Goal: Information Seeking & Learning: Learn about a topic

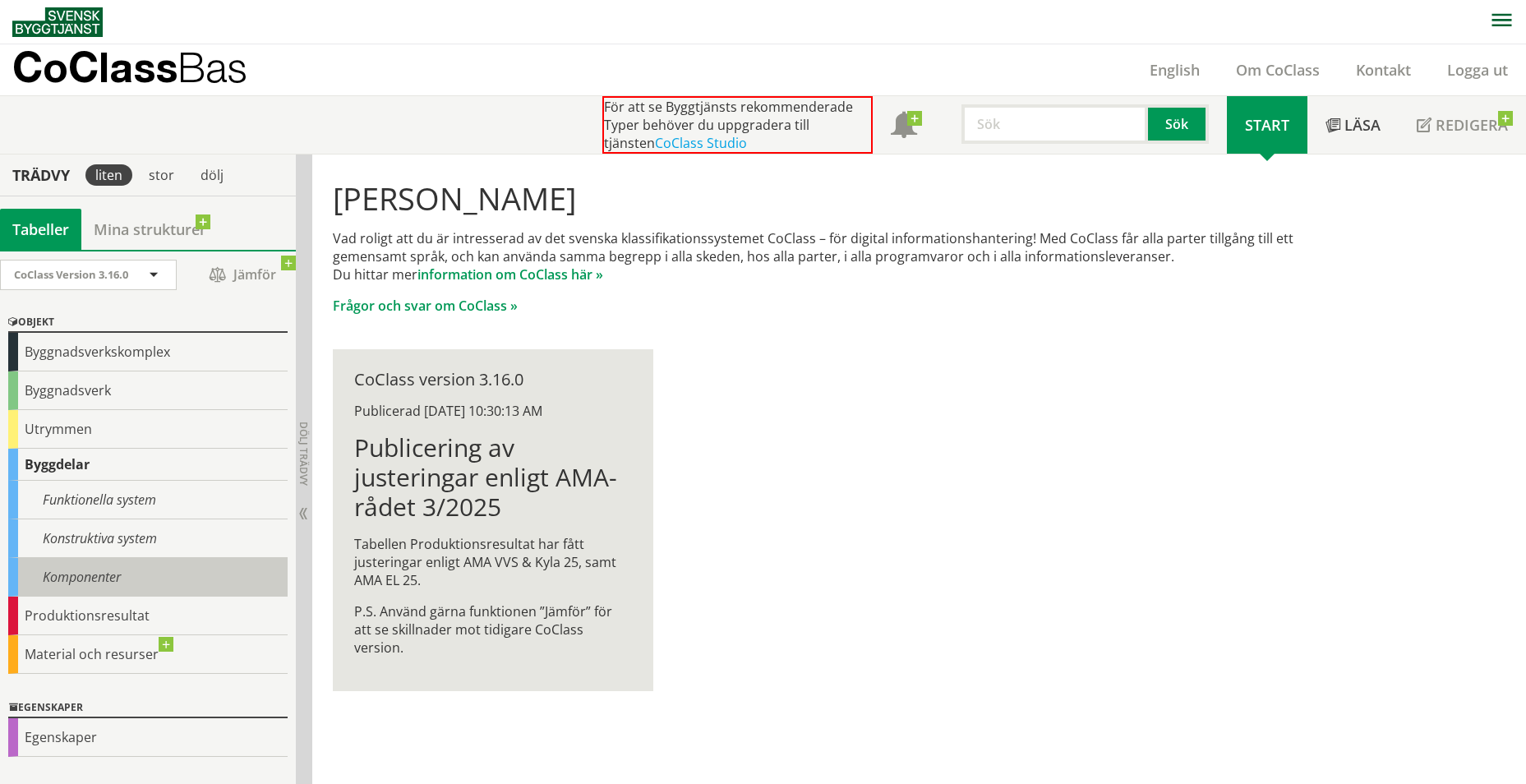
click at [79, 577] on div "Komponenter" at bounding box center [148, 577] width 280 height 39
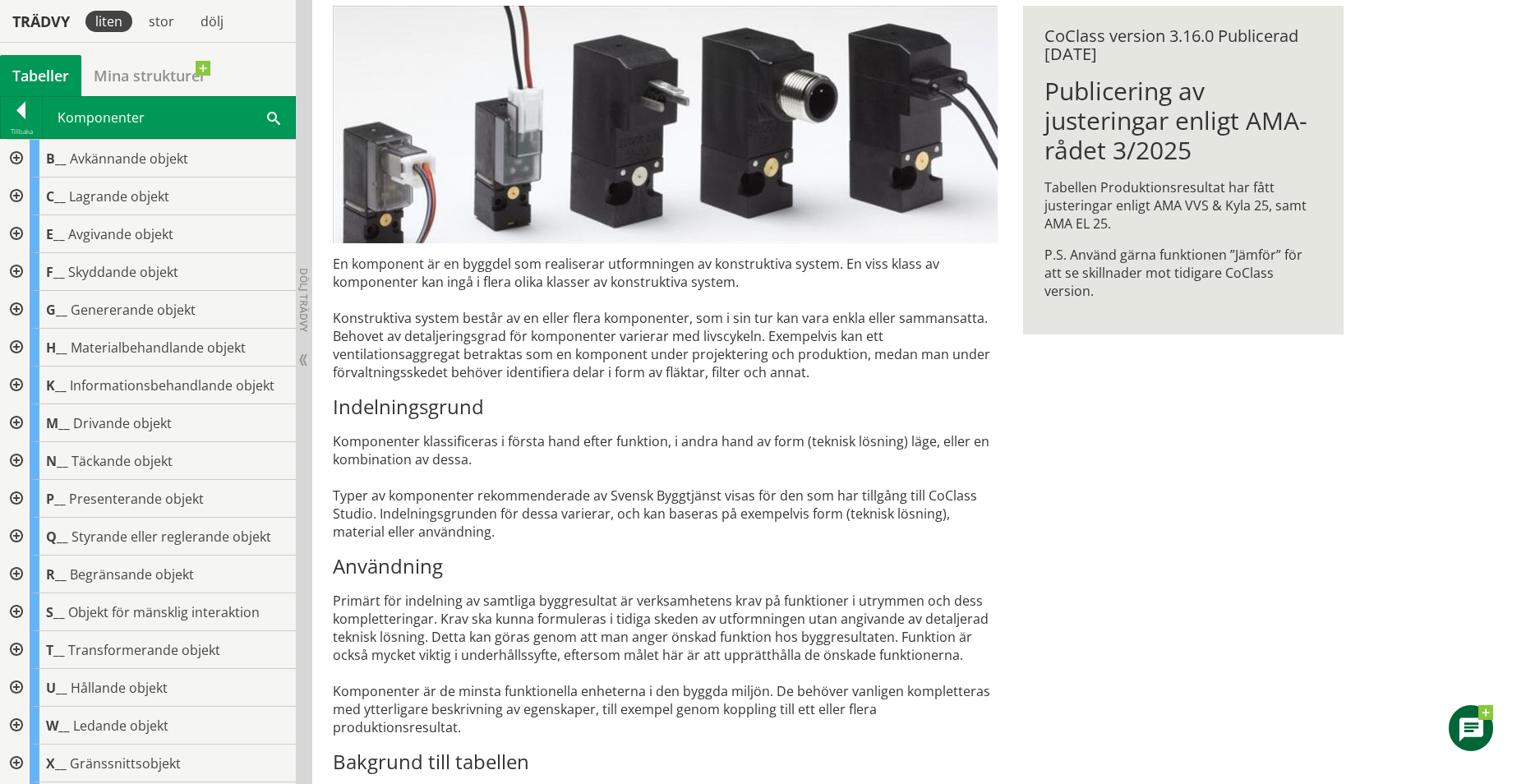
scroll to position [246, 0]
click at [22, 109] on div at bounding box center [21, 112] width 41 height 23
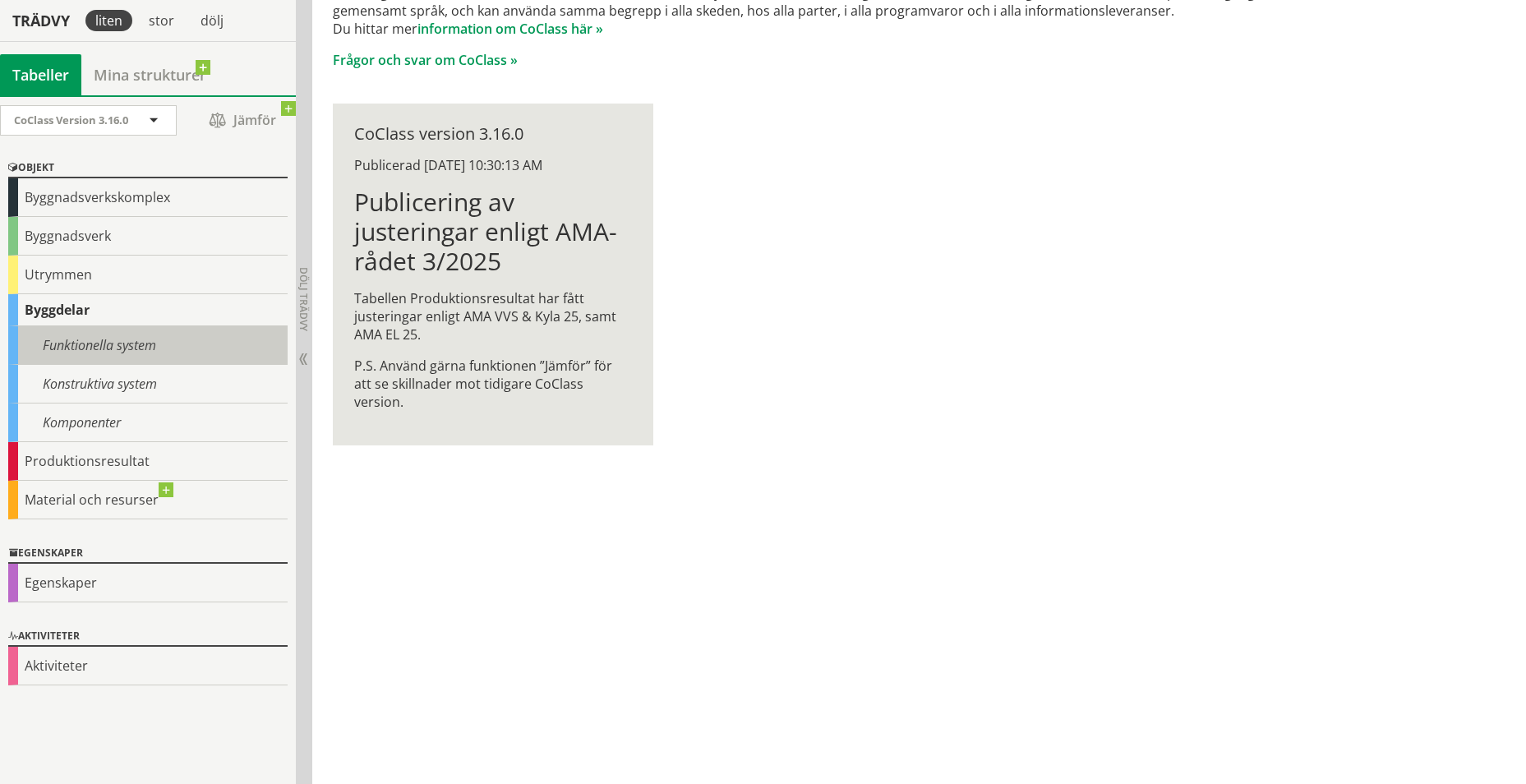
click at [137, 346] on div "Funktionella system" at bounding box center [148, 345] width 280 height 39
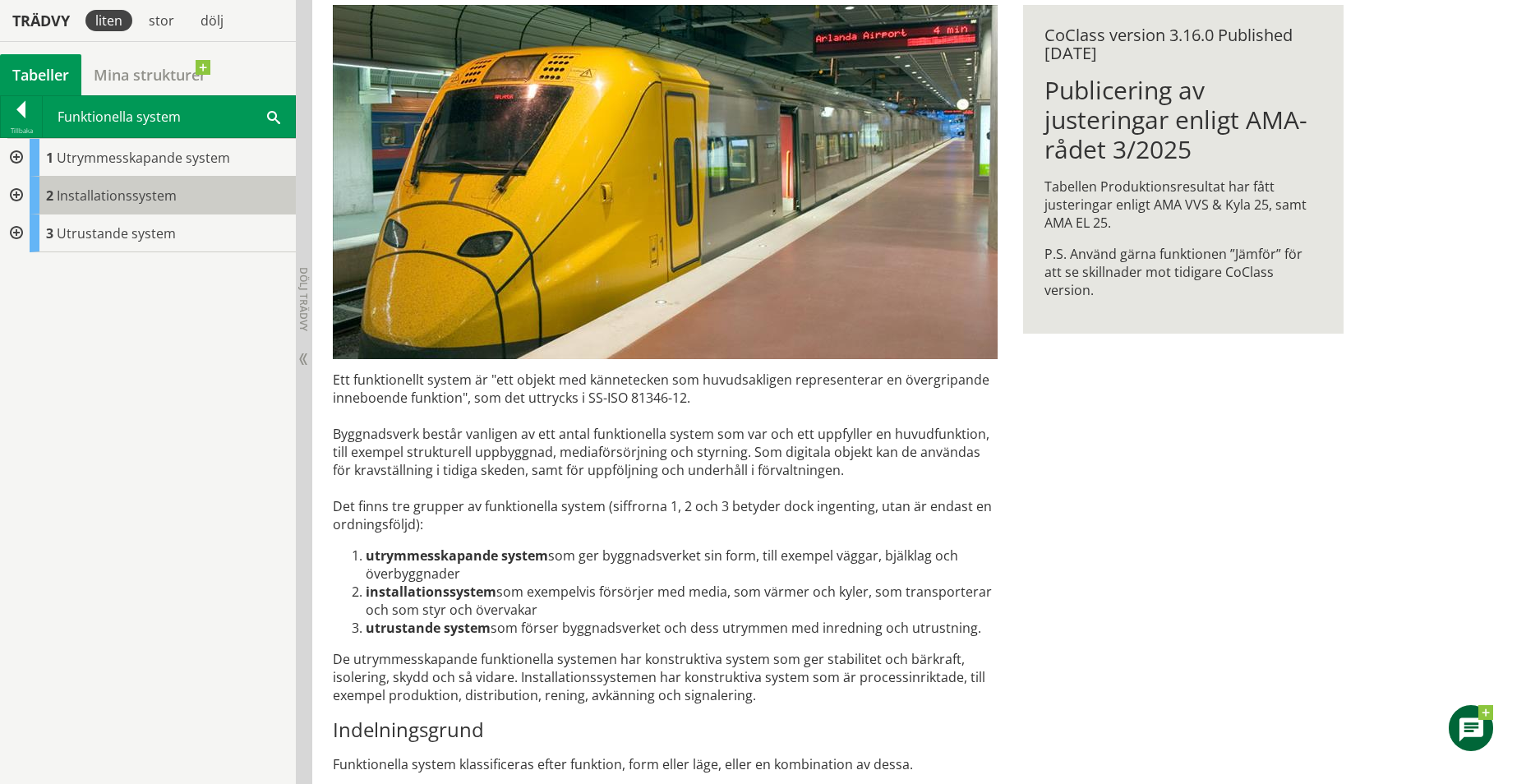
click at [132, 198] on span "Installationssystem" at bounding box center [116, 195] width 120 height 18
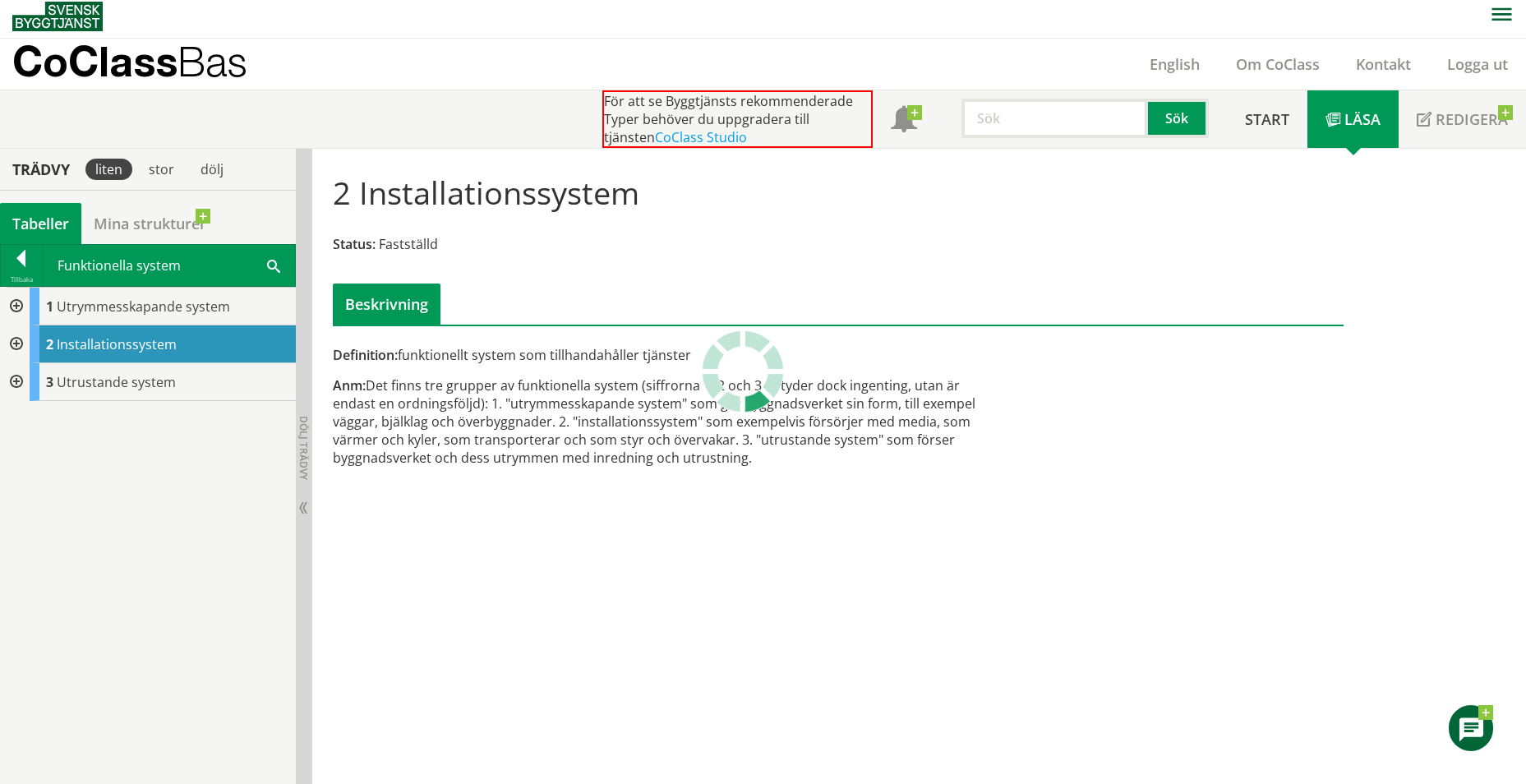
scroll to position [5, 0]
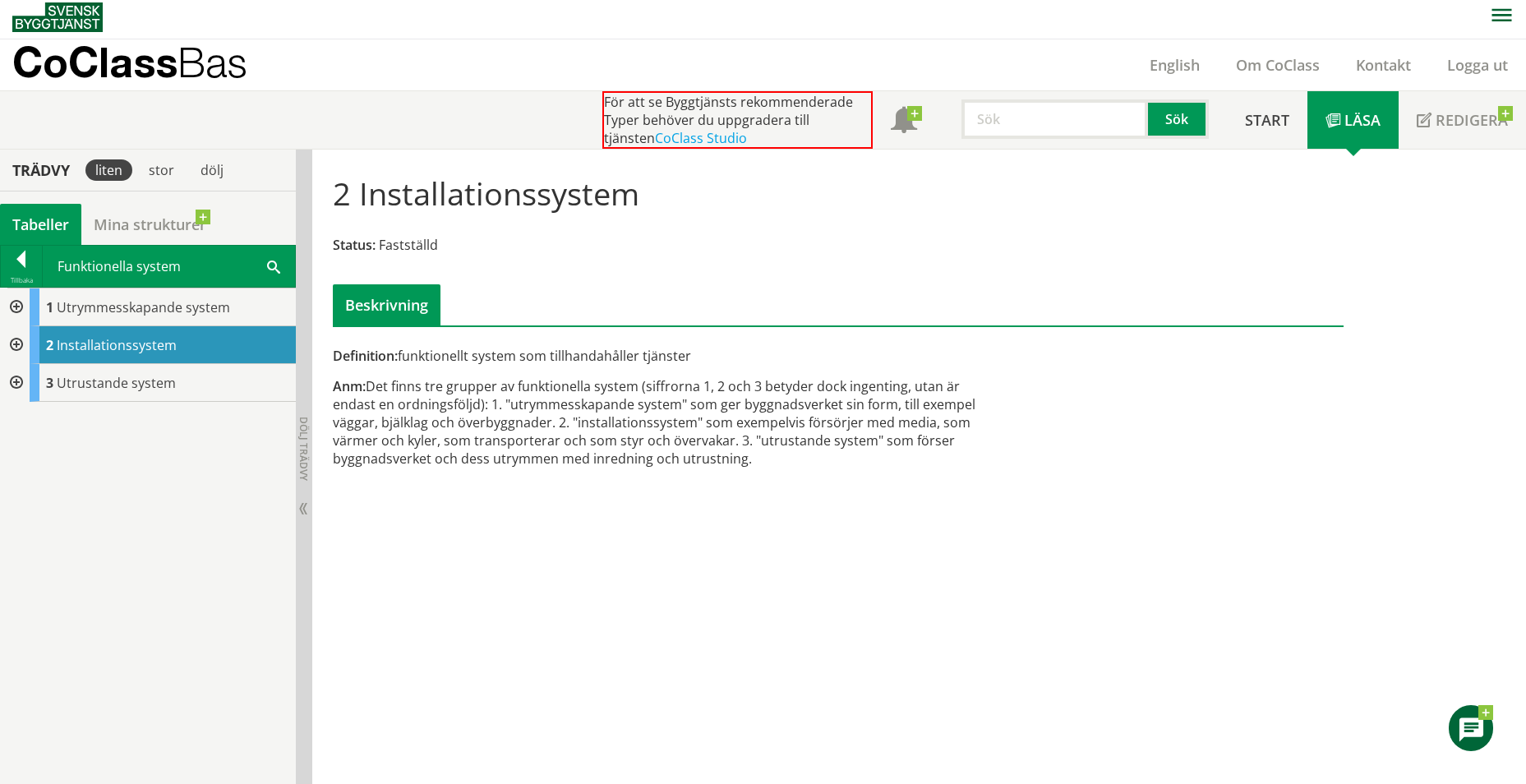
click at [13, 344] on div at bounding box center [15, 345] width 30 height 38
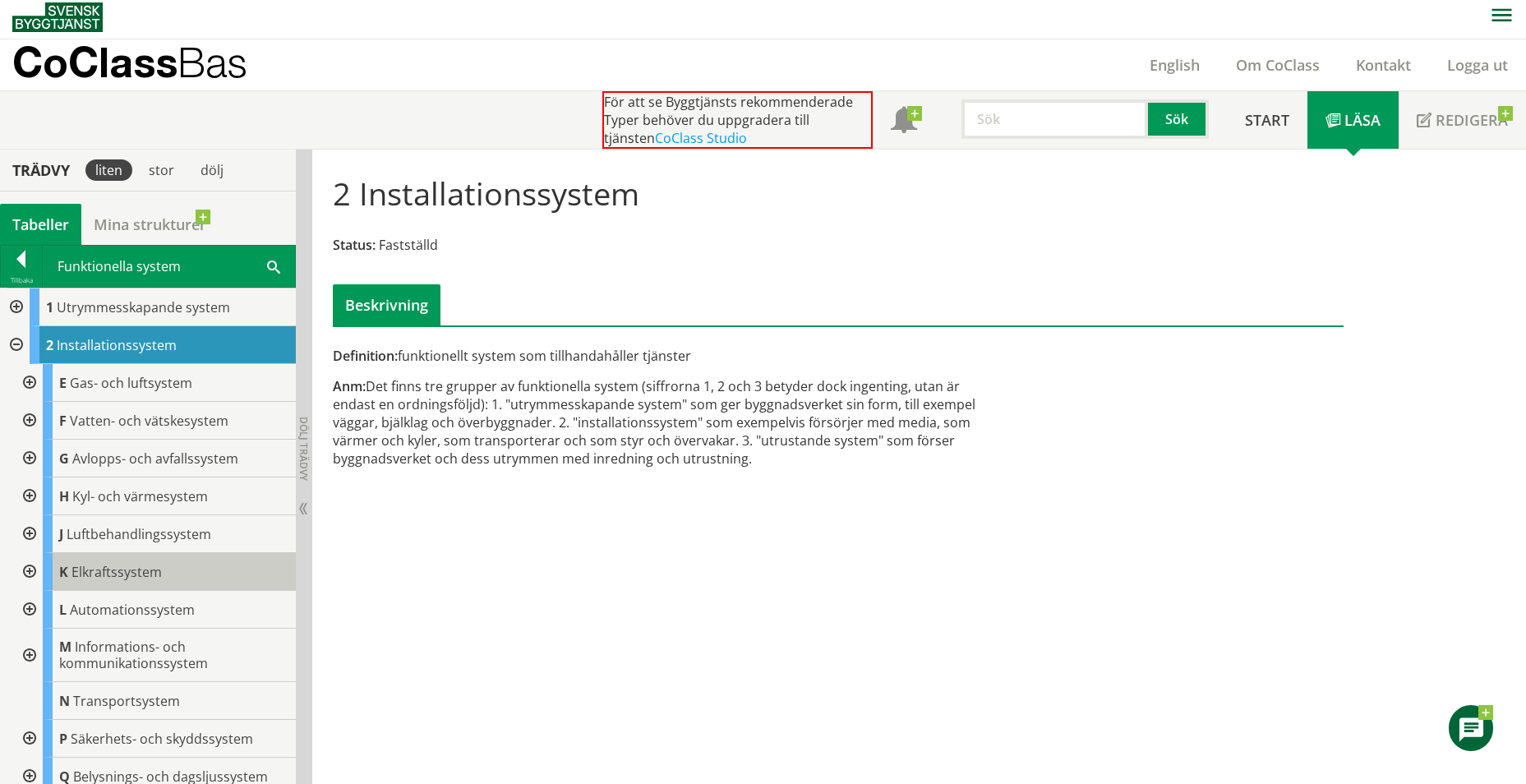
click at [132, 569] on span "Elkraftssystem" at bounding box center [116, 572] width 90 height 18
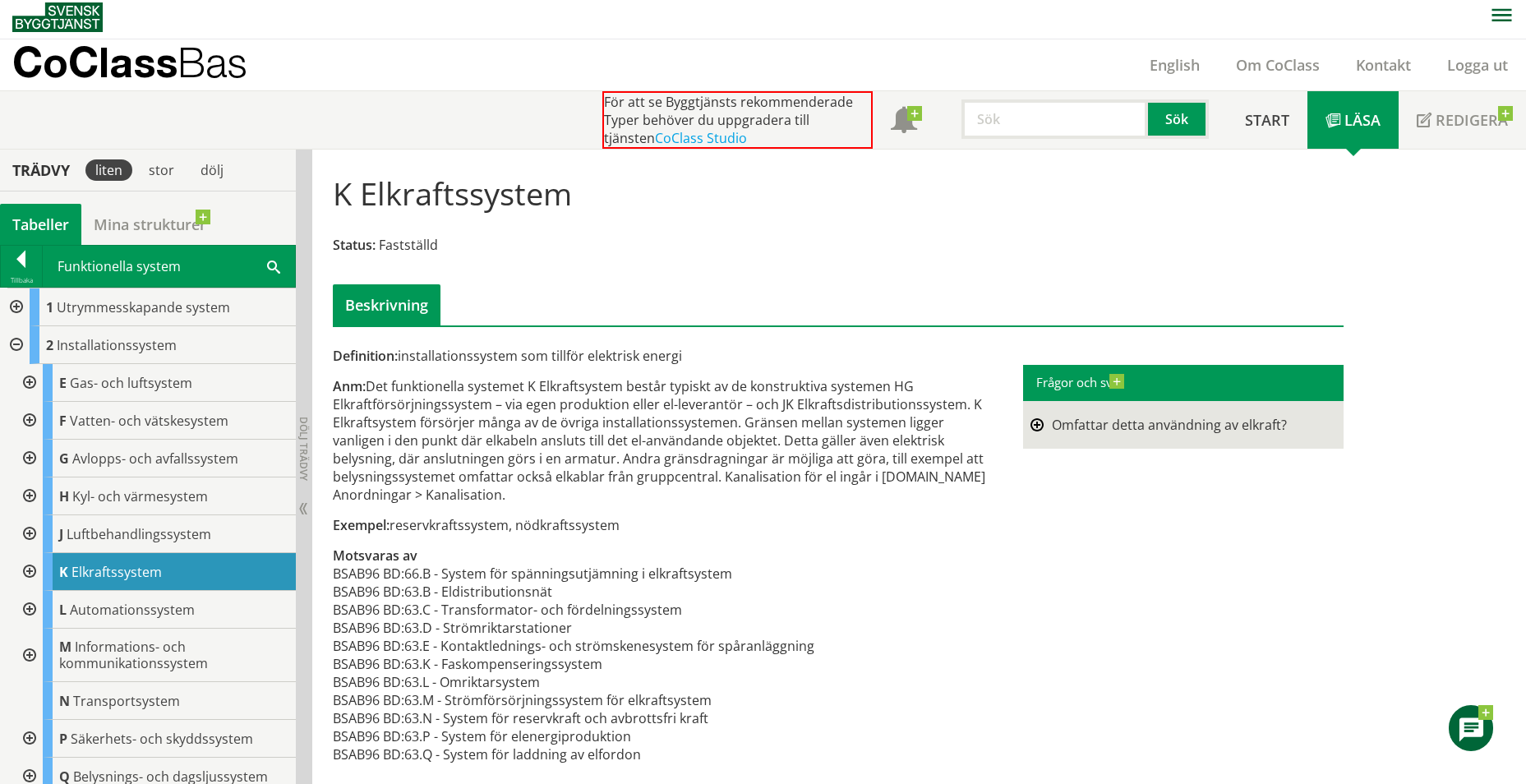
click at [26, 579] on div at bounding box center [28, 572] width 30 height 38
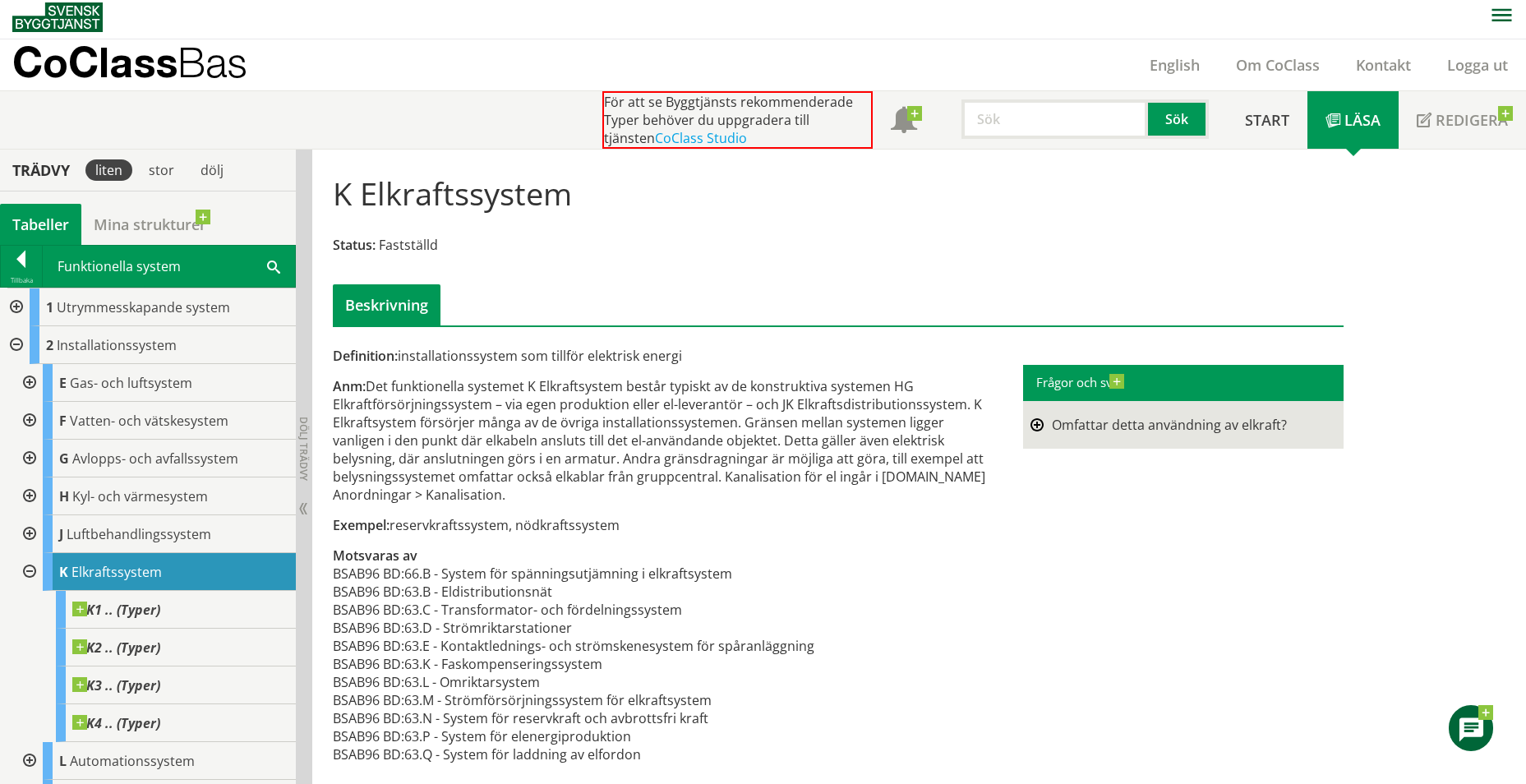
scroll to position [11, 0]
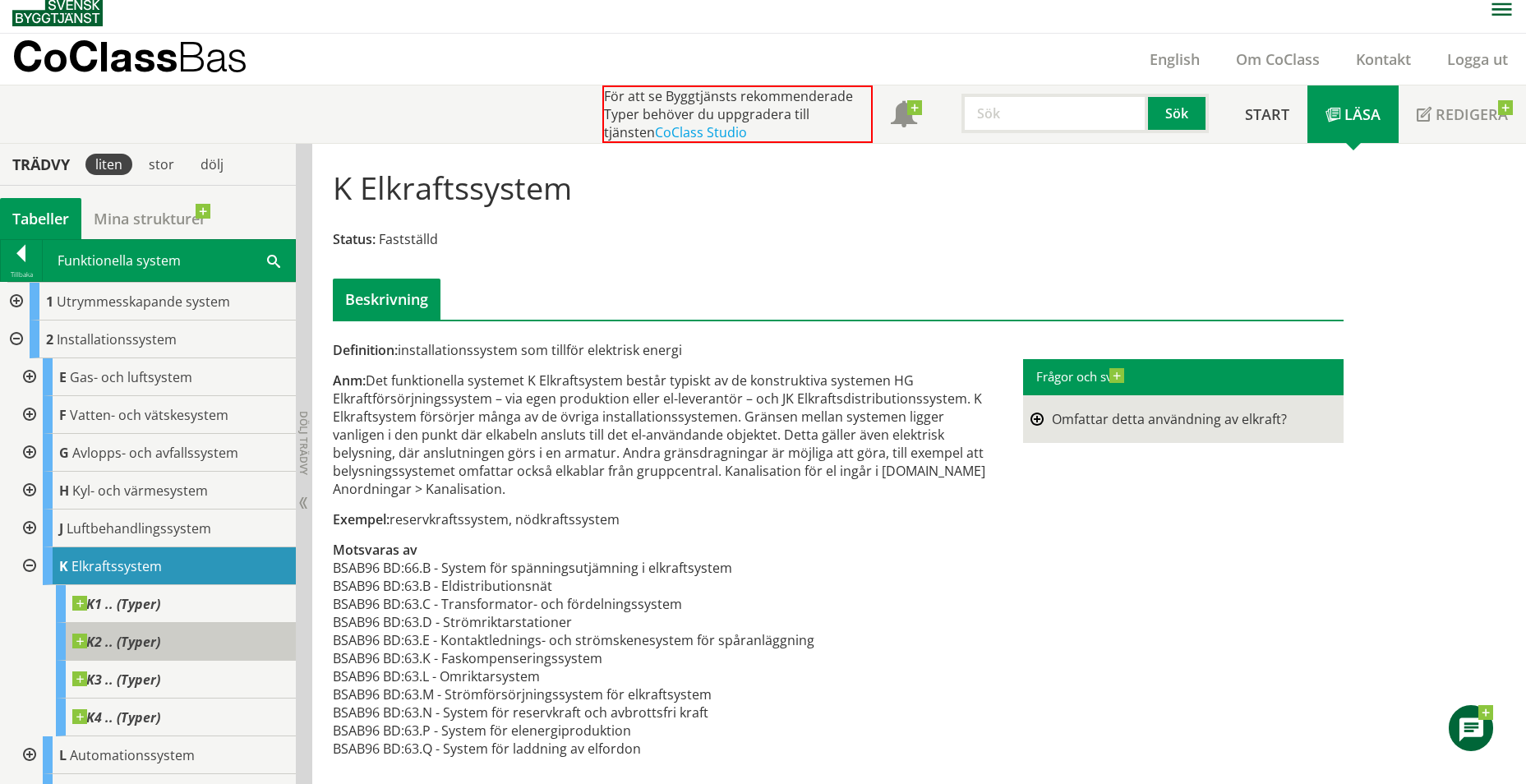
click at [161, 633] on span at bounding box center [161, 633] width 0 height 0
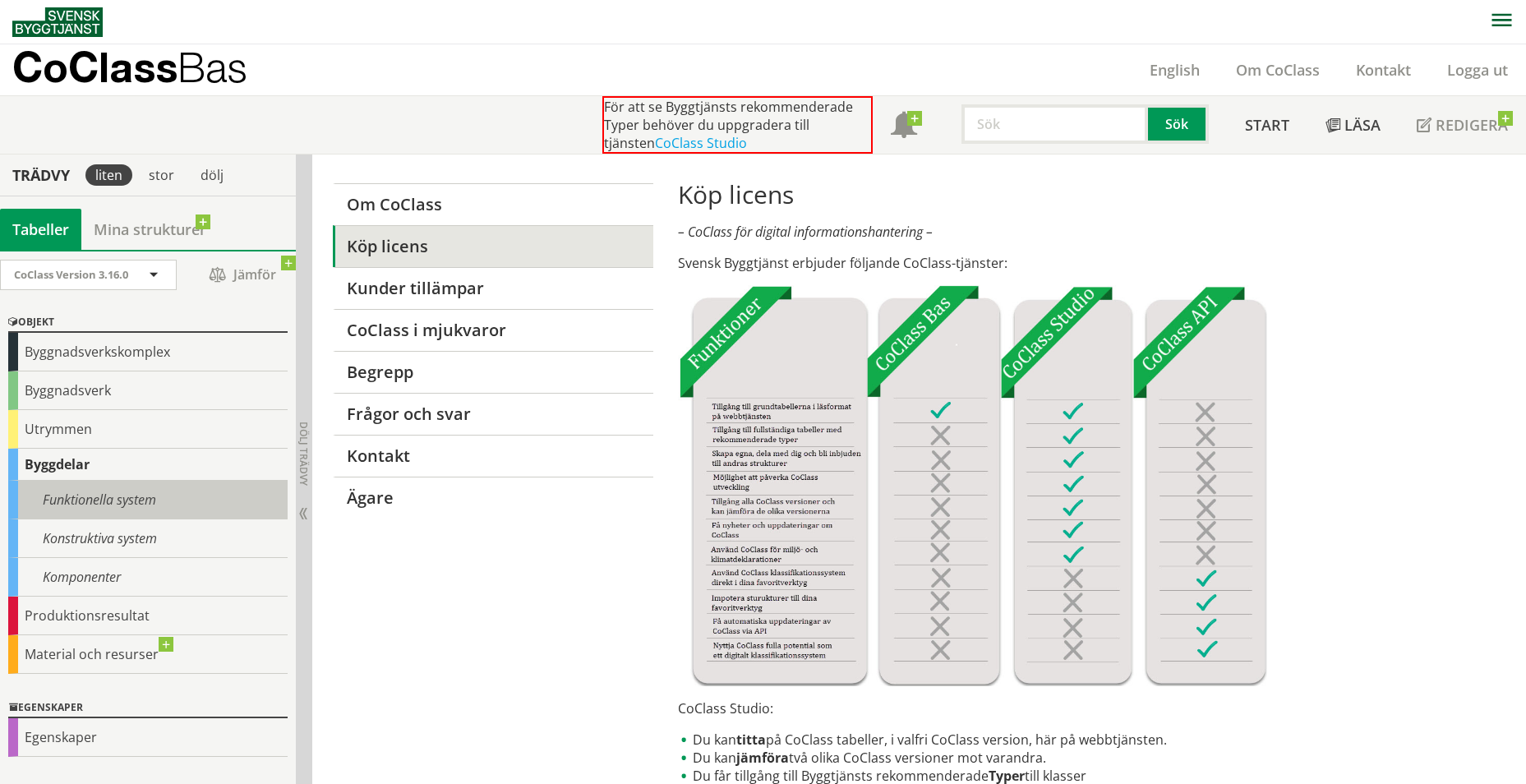
click at [79, 499] on div "Funktionella system" at bounding box center [148, 500] width 280 height 39
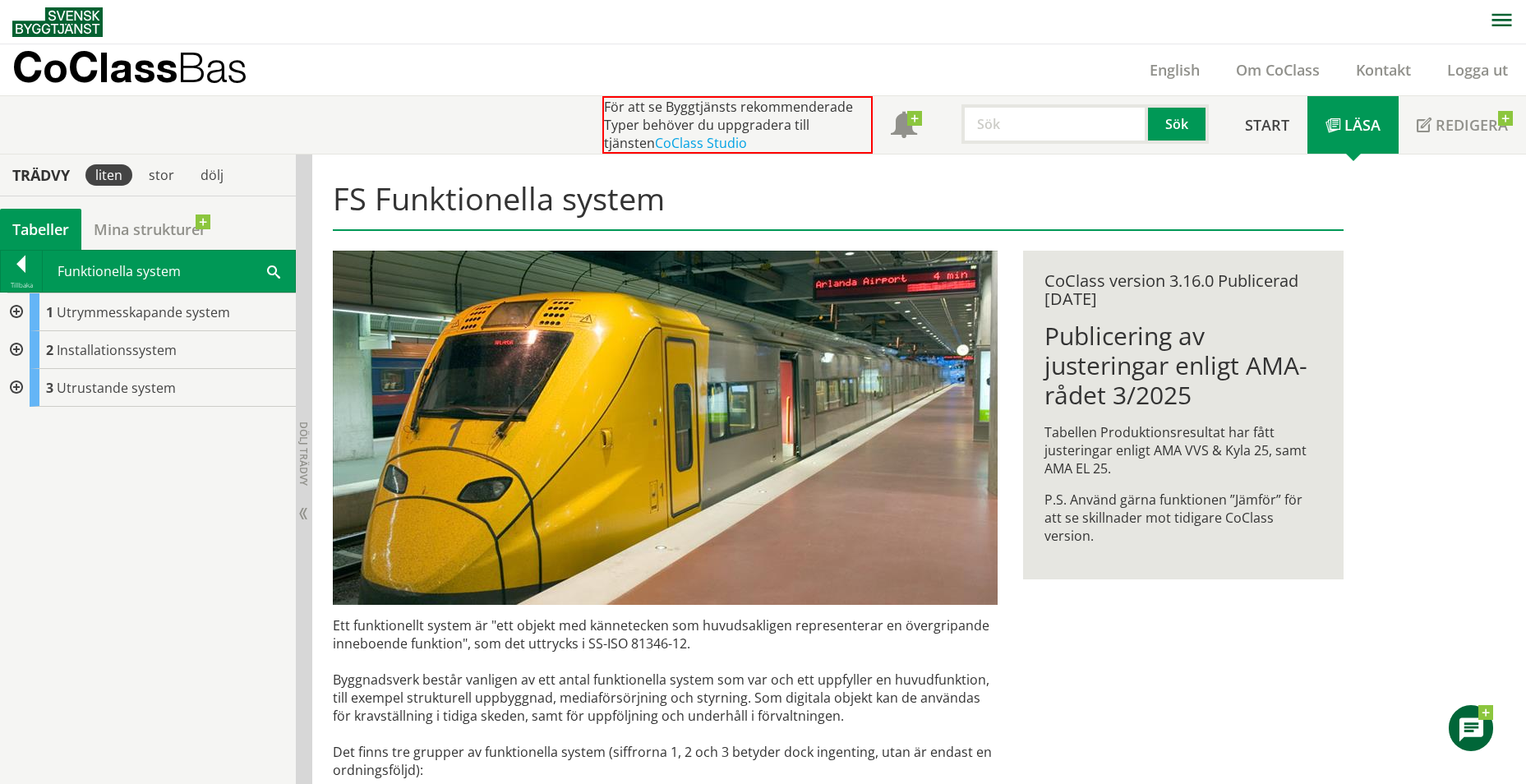
click at [17, 346] on div at bounding box center [15, 350] width 30 height 38
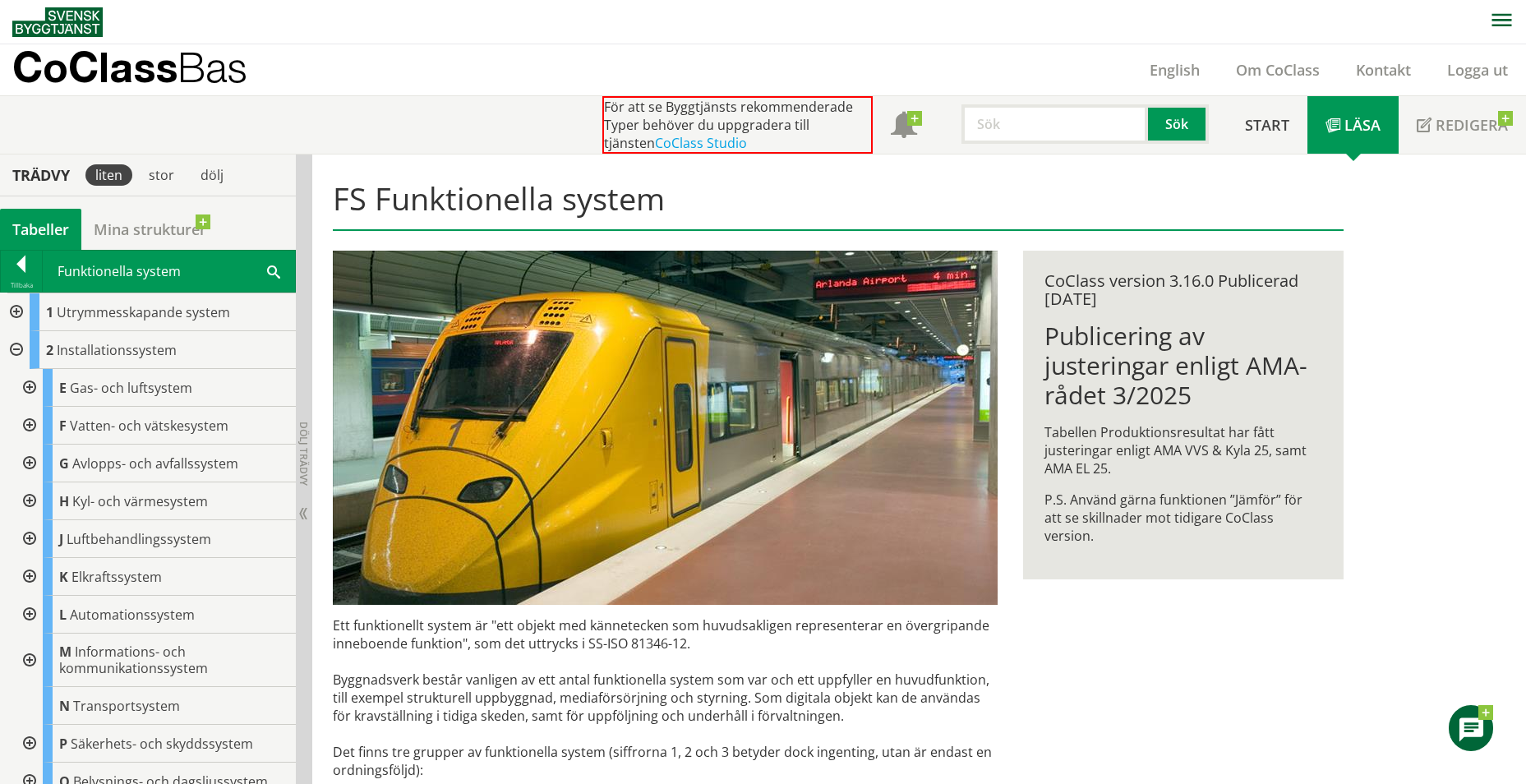
click at [28, 578] on div at bounding box center [28, 577] width 30 height 38
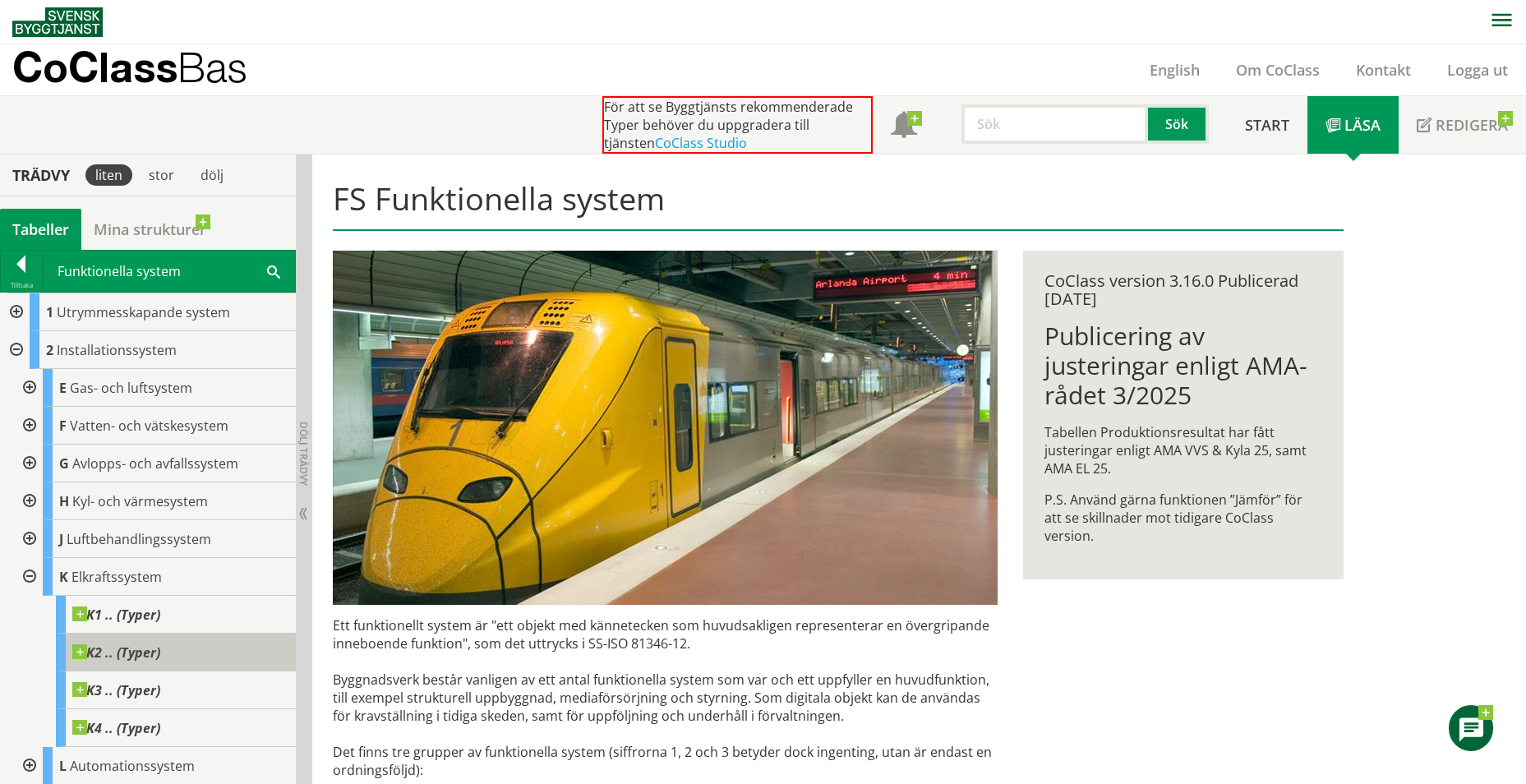
click at [161, 644] on span at bounding box center [161, 644] width 0 height 0
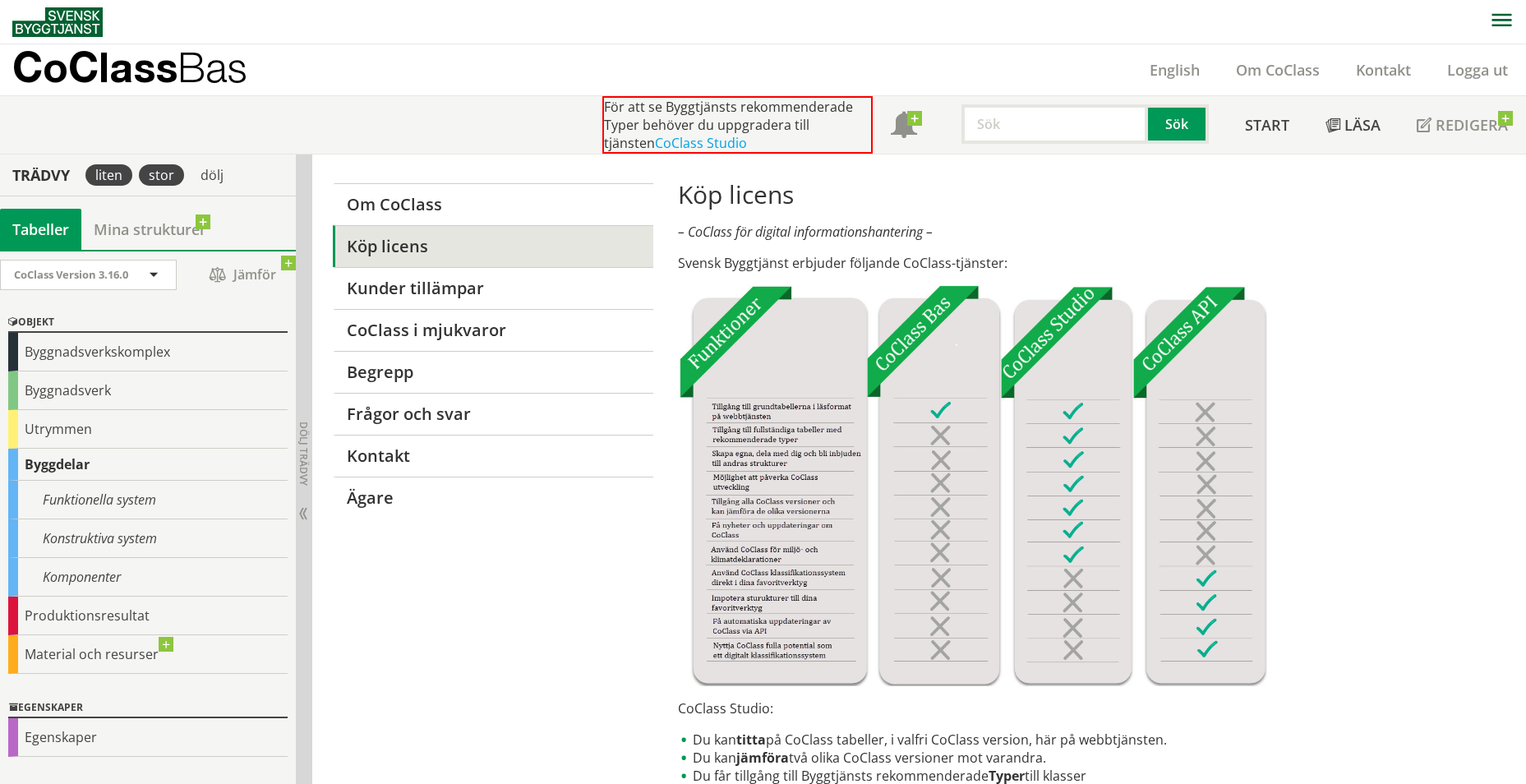
click at [165, 183] on div "stor" at bounding box center [162, 175] width 46 height 22
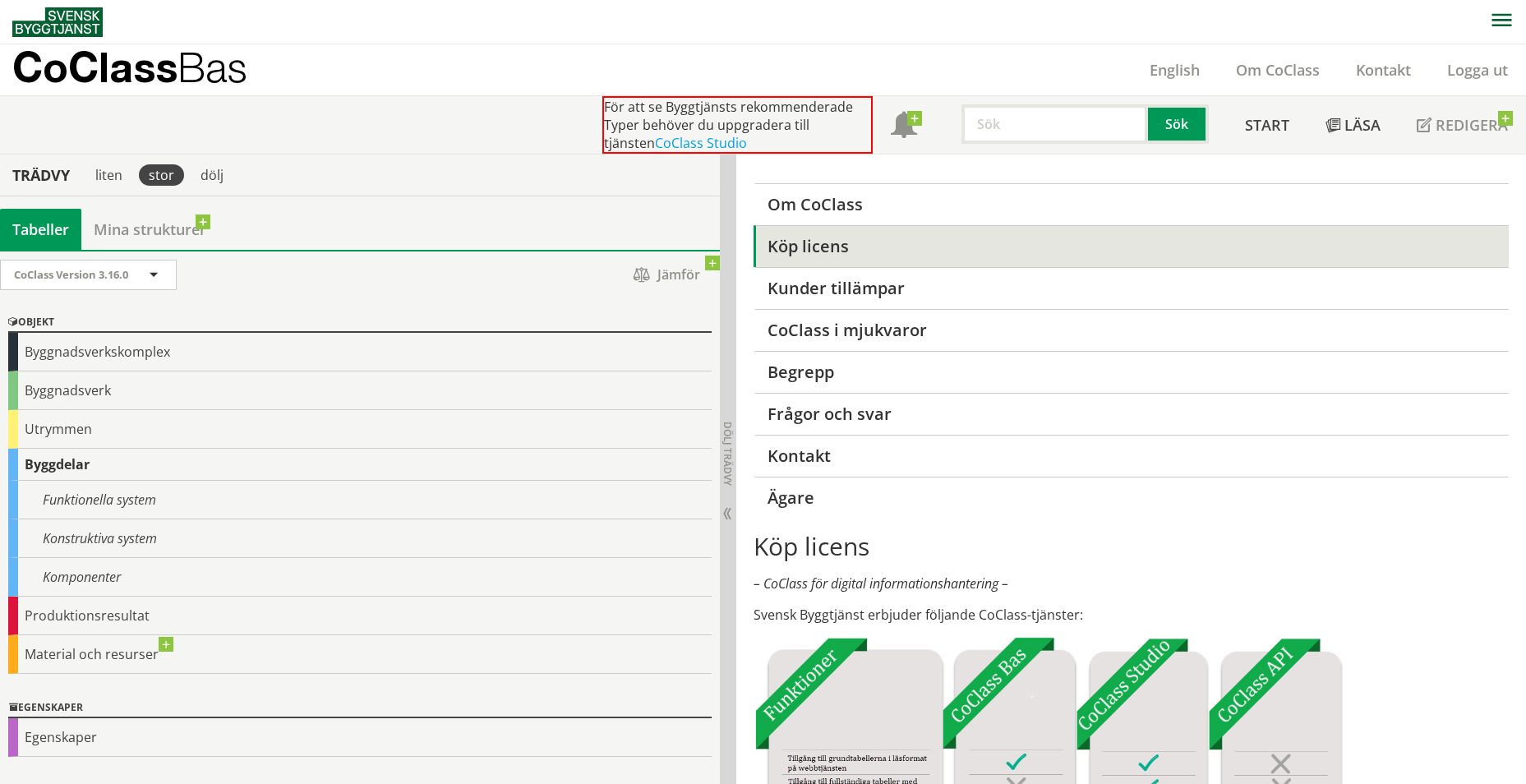
click at [1352, 577] on p "– CoClass för digital informationshantering –" at bounding box center [1130, 583] width 755 height 18
click at [64, 30] on img at bounding box center [57, 22] width 90 height 30
